Goal: Use online tool/utility: Utilize a website feature to perform a specific function

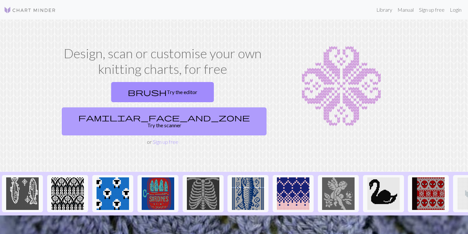
click at [196, 107] on link "familiar_face_and_zone Try the scanner" at bounding box center [164, 121] width 205 height 28
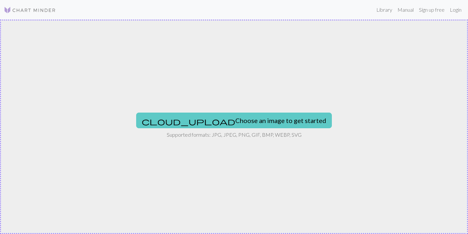
click at [235, 119] on button "cloud_upload Choose an image to get started" at bounding box center [234, 120] width 196 height 16
click at [229, 116] on button "cloud_upload Choose an image to get started" at bounding box center [234, 120] width 196 height 16
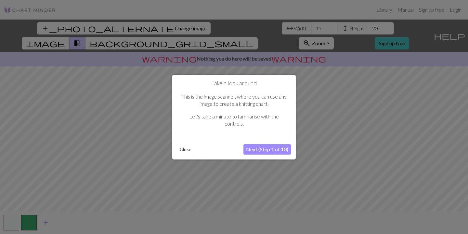
click at [262, 150] on button "Next (Step 1 of 10)" at bounding box center [266, 149] width 47 height 10
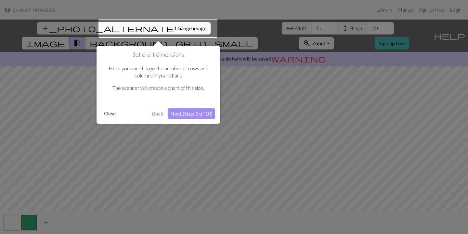
click at [196, 111] on button "Next (Step 2 of 10)" at bounding box center [191, 113] width 47 height 10
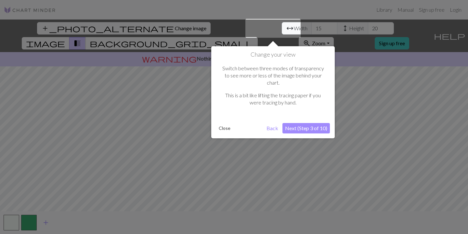
click at [303, 123] on button "Next (Step 3 of 10)" at bounding box center [305, 128] width 47 height 10
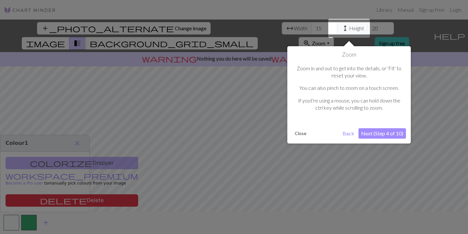
click at [371, 131] on button "Next (Step 4 of 10)" at bounding box center [382, 133] width 47 height 10
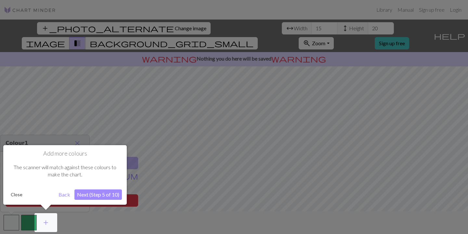
click at [115, 197] on button "Next (Step 5 of 10)" at bounding box center [97, 194] width 47 height 10
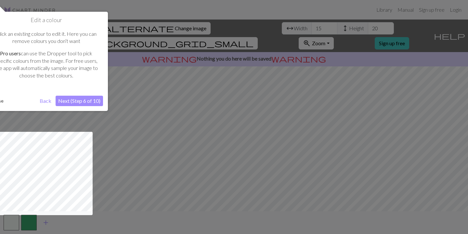
click at [98, 96] on button "Next (Step 6 of 10)" at bounding box center [79, 101] width 47 height 10
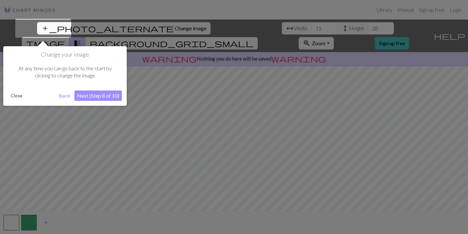
click at [96, 97] on button "Next (Step 8 of 10)" at bounding box center [97, 95] width 47 height 10
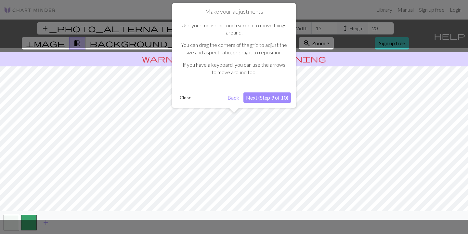
click at [282, 96] on button "Next (Step 9 of 10)" at bounding box center [266, 97] width 47 height 10
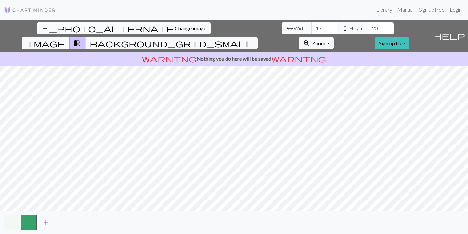
click at [50, 33] on button "add_photo_alternate Change image" at bounding box center [124, 28] width 174 height 12
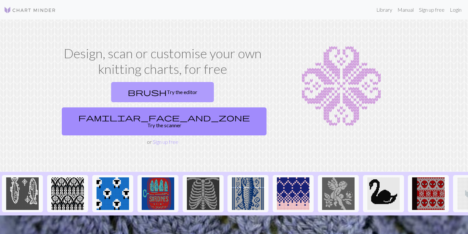
click at [130, 85] on link "brush Try the editor" at bounding box center [162, 92] width 103 height 20
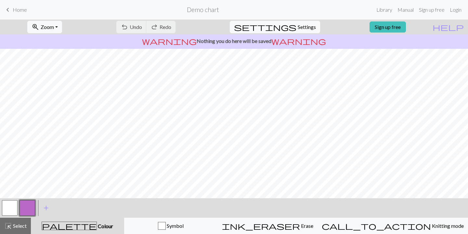
click at [14, 207] on button "button" at bounding box center [10, 208] width 16 height 16
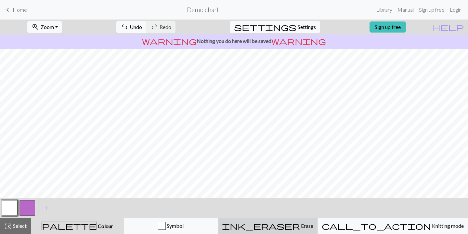
click at [313, 225] on div "ink_eraser Erase Erase" at bounding box center [267, 226] width 91 height 8
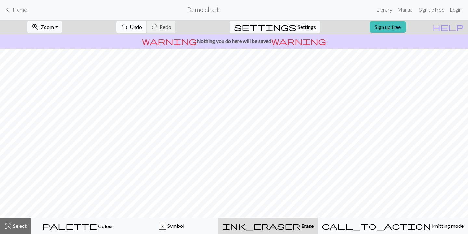
click at [147, 23] on button "undo Undo Undo" at bounding box center [131, 27] width 30 height 12
click at [147, 27] on button "undo Undo Undo" at bounding box center [131, 27] width 30 height 12
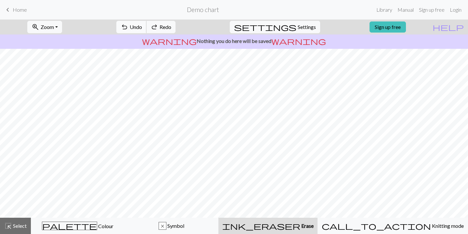
click at [147, 27] on button "undo Undo Undo" at bounding box center [131, 27] width 30 height 12
click at [158, 27] on div "undo Undo Undo redo Redo Redo" at bounding box center [145, 27] width 69 height 15
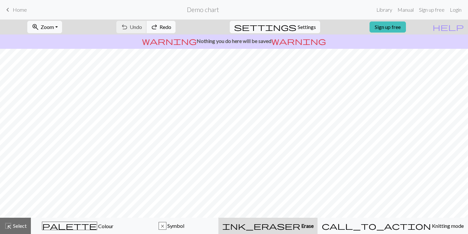
click at [158, 27] on div "undo Undo Undo redo Redo Redo" at bounding box center [145, 27] width 69 height 15
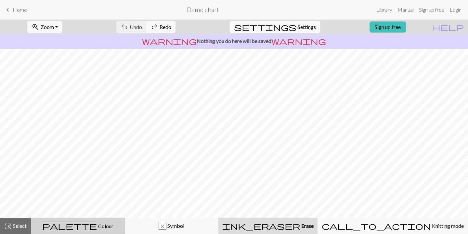
click at [97, 223] on span "Colour" at bounding box center [105, 226] width 16 height 6
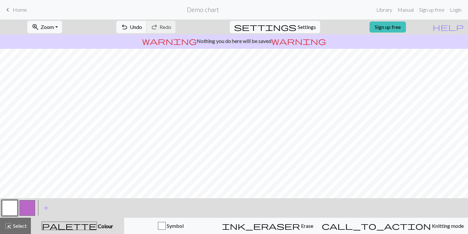
click at [23, 206] on button "button" at bounding box center [28, 208] width 16 height 16
click at [18, 209] on div at bounding box center [10, 208] width 18 height 18
click at [11, 209] on button "button" at bounding box center [10, 208] width 16 height 16
click at [31, 208] on button "button" at bounding box center [28, 208] width 16 height 16
click at [7, 207] on button "button" at bounding box center [10, 208] width 16 height 16
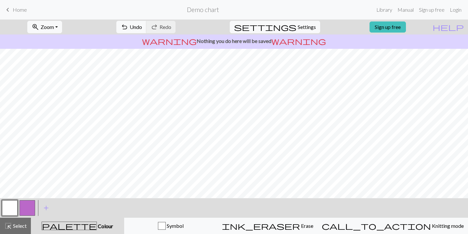
click at [20, 208] on button "button" at bounding box center [28, 208] width 16 height 16
click at [9, 203] on button "button" at bounding box center [10, 208] width 16 height 16
